Goal: Complete application form

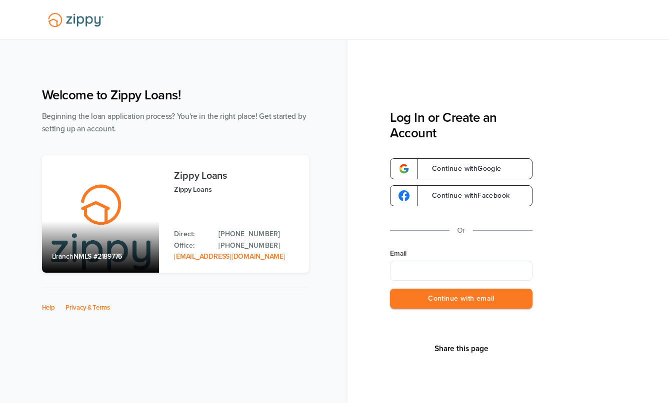
click at [451, 269] on input "Email" at bounding box center [461, 271] width 142 height 20
type input "**********"
click at [390, 289] on button "Continue with email" at bounding box center [461, 299] width 142 height 20
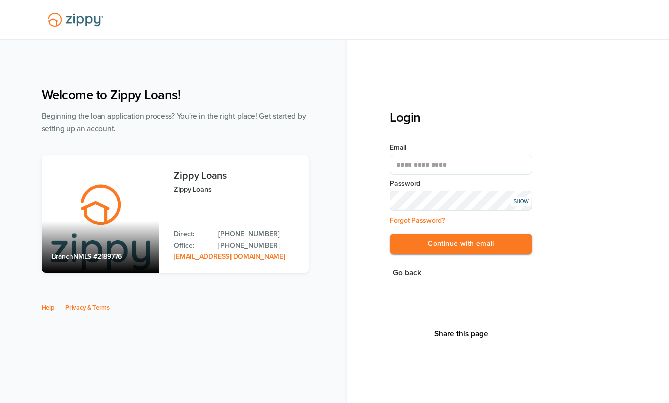
click at [390, 234] on button "Continue with email" at bounding box center [461, 244] width 142 height 20
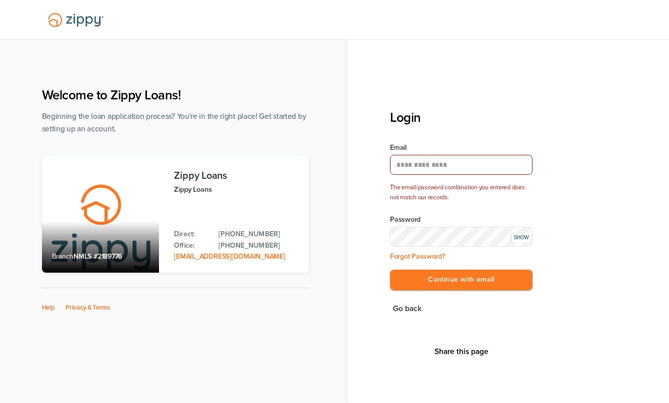
click at [480, 205] on div "**********" at bounding box center [461, 222] width 142 height 159
click at [519, 234] on div "SHOW" at bounding box center [521, 237] width 20 height 8
click at [390, 270] on button "Continue with email" at bounding box center [461, 280] width 142 height 20
click at [423, 280] on button "Continue with email" at bounding box center [461, 280] width 142 height 20
click at [427, 276] on button "Continue with email" at bounding box center [461, 280] width 142 height 20
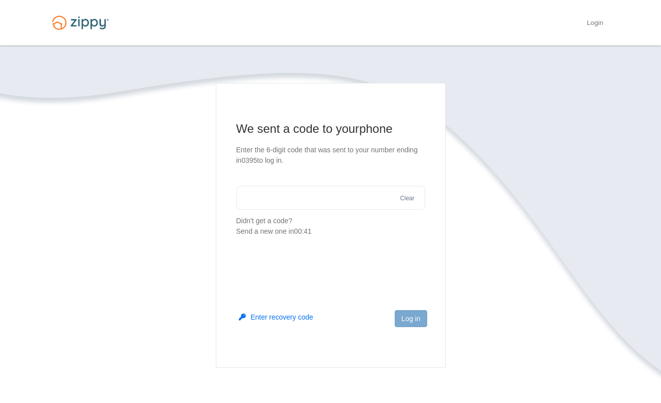
click at [321, 194] on input "text" at bounding box center [330, 198] width 189 height 24
type input "******"
click at [408, 315] on button "Log in" at bounding box center [411, 318] width 32 height 17
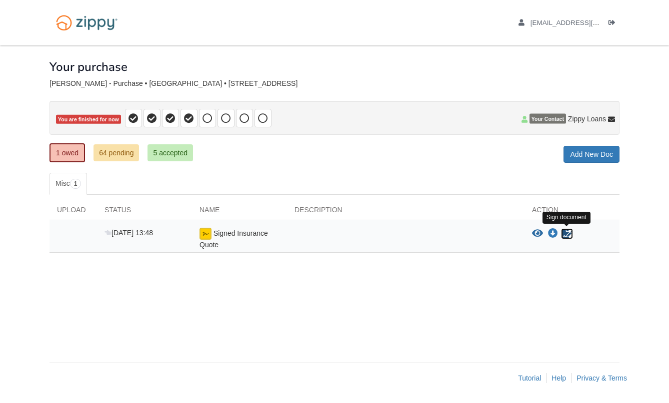
click at [565, 230] on icon "Sign Form" at bounding box center [566, 234] width 11 height 10
click at [280, 325] on div "× × × Pending Add Document Notice document will be included in the email sent t…" at bounding box center [334, 198] width 570 height 307
click at [537, 230] on icon "View Signed Insurance Quote" at bounding box center [537, 234] width 11 height 10
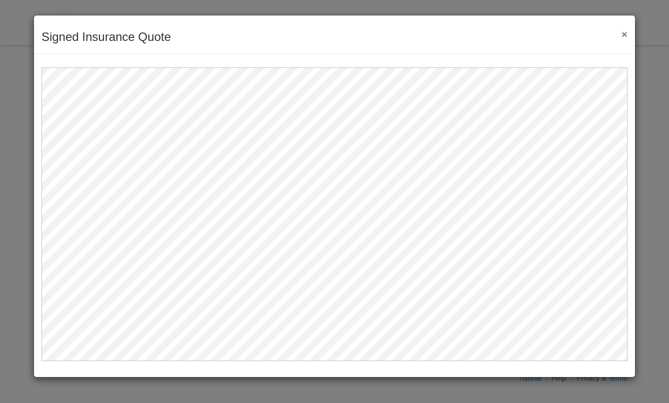
click at [621, 33] on button "×" at bounding box center [621, 34] width 11 height 10
